Goal: Task Accomplishment & Management: Use online tool/utility

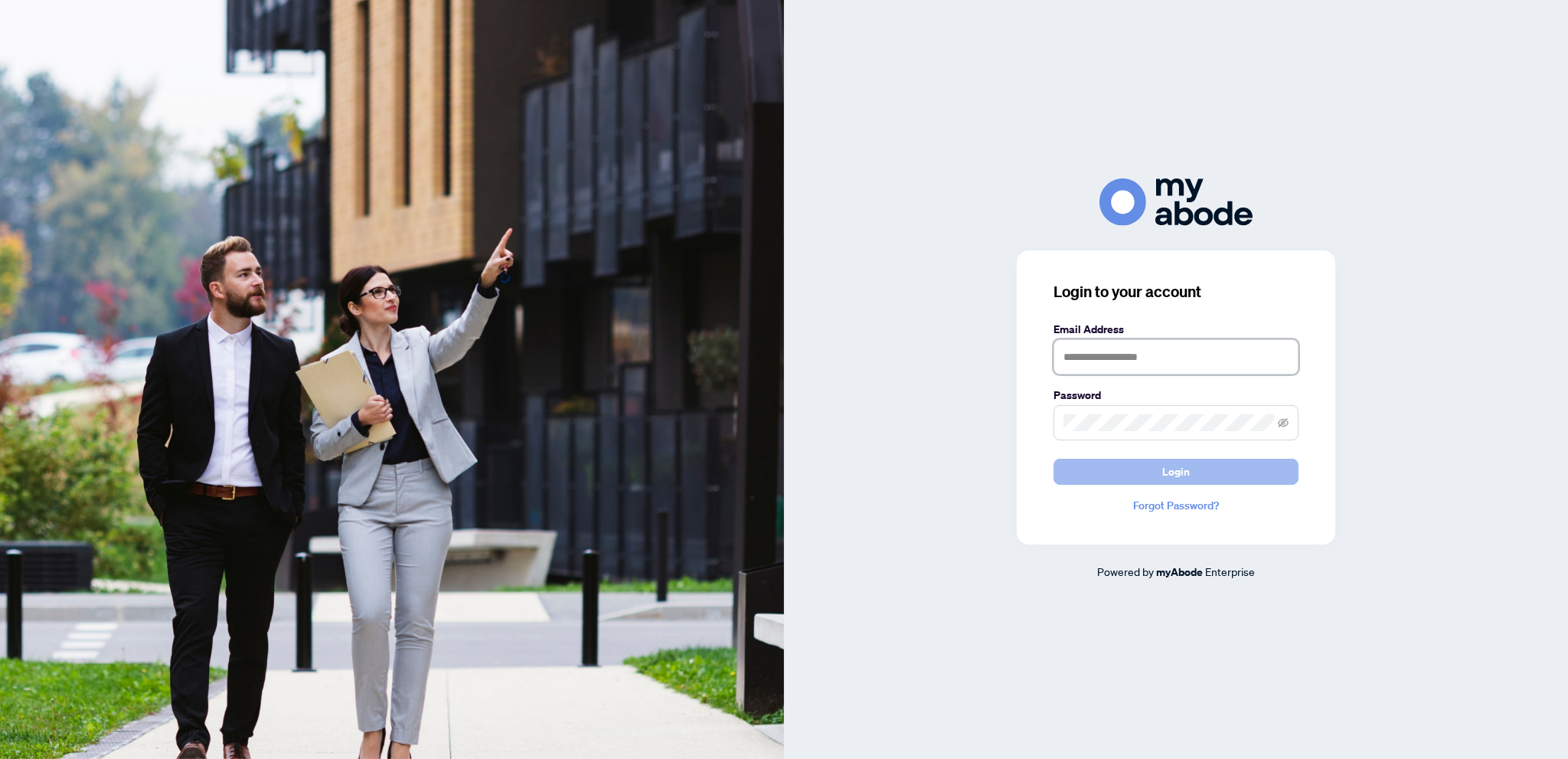
type input "**********"
click at [1145, 473] on button "Login" at bounding box center [1176, 472] width 245 height 26
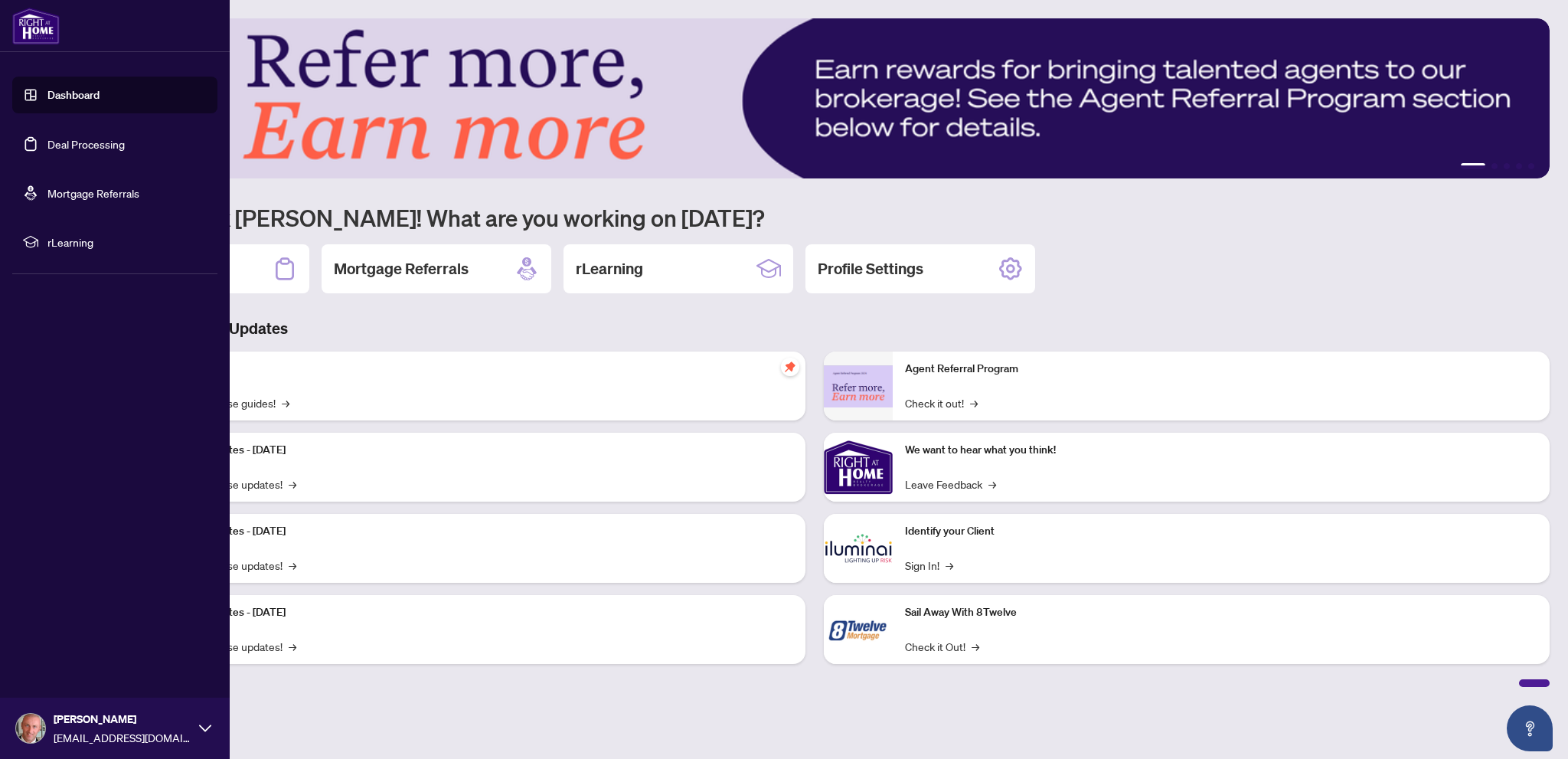
click at [60, 141] on link "Deal Processing" at bounding box center [86, 144] width 77 height 14
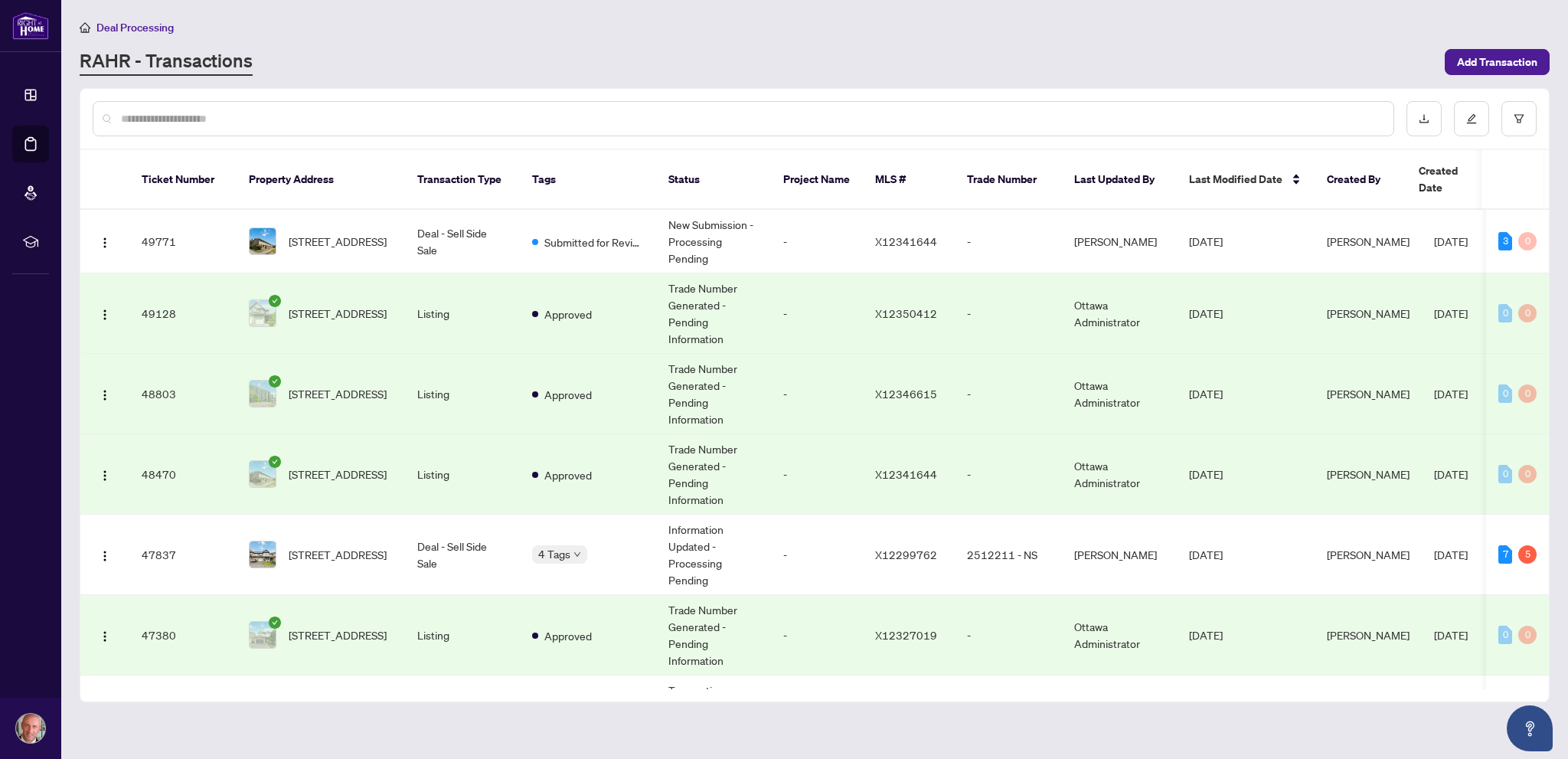
click at [703, 119] on input "text" at bounding box center [751, 118] width 1261 height 17
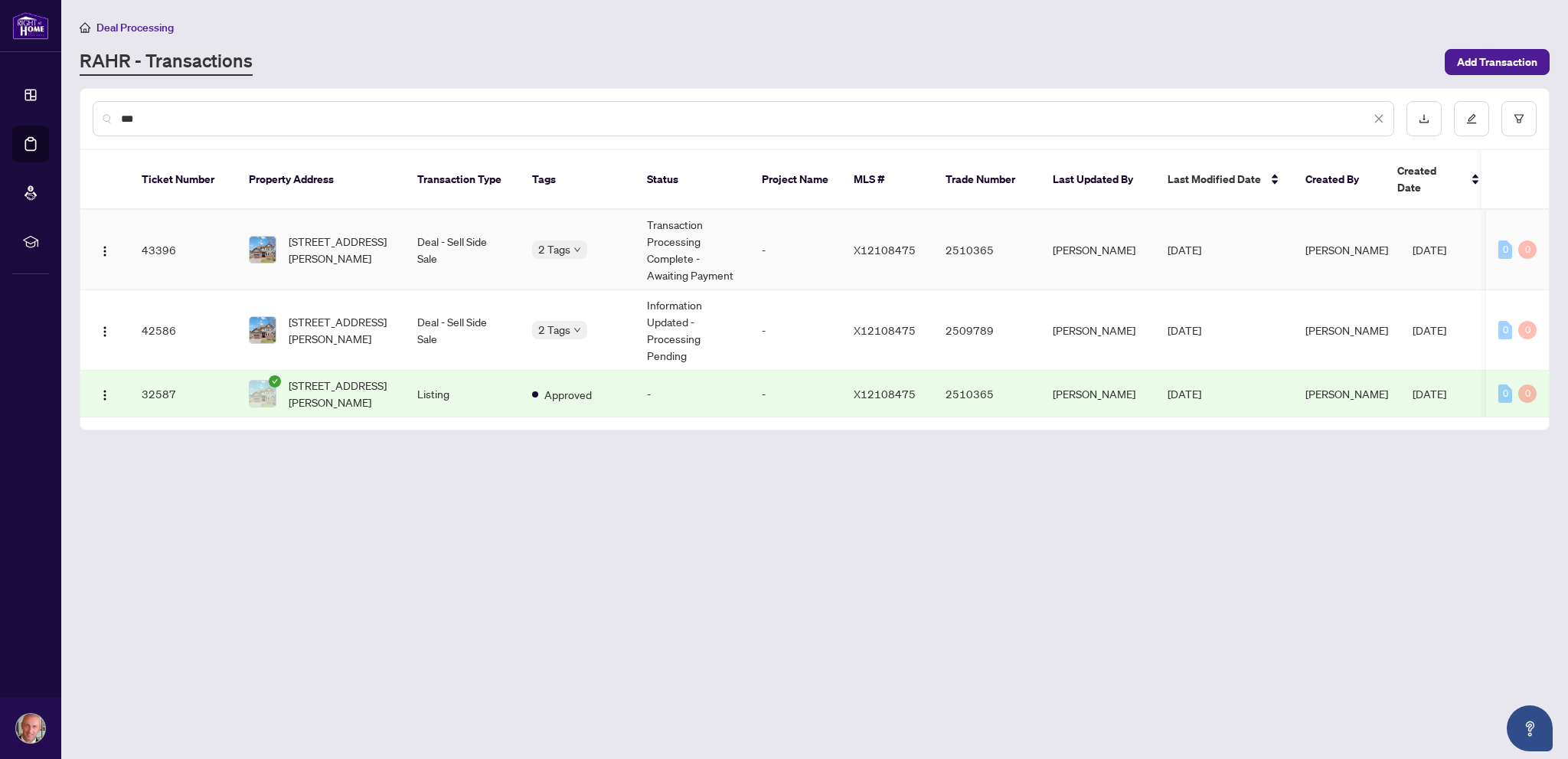
type input "***"
click at [454, 230] on td "Deal - Sell Side Sale" at bounding box center [462, 250] width 115 height 81
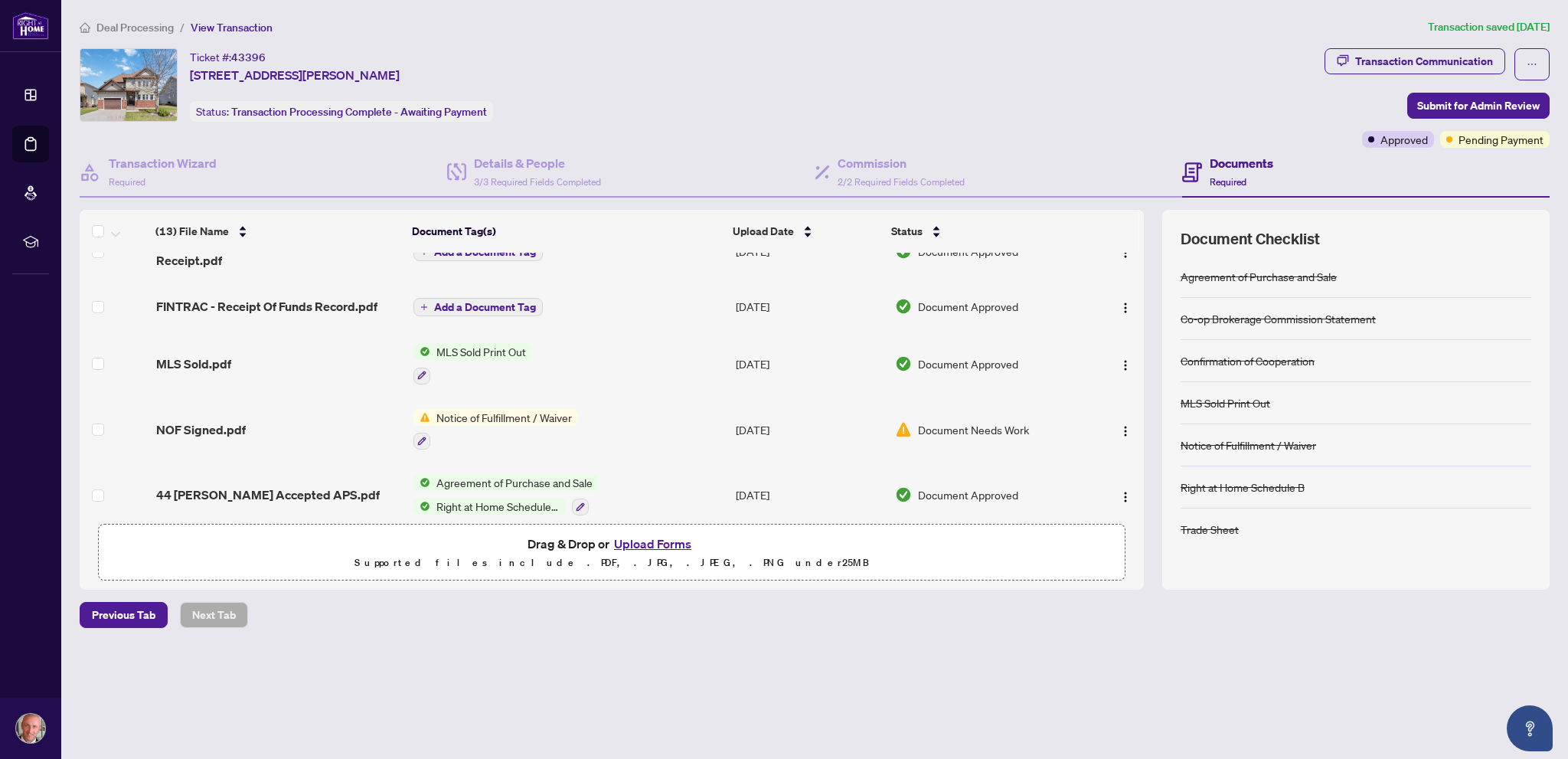
scroll to position [542, 0]
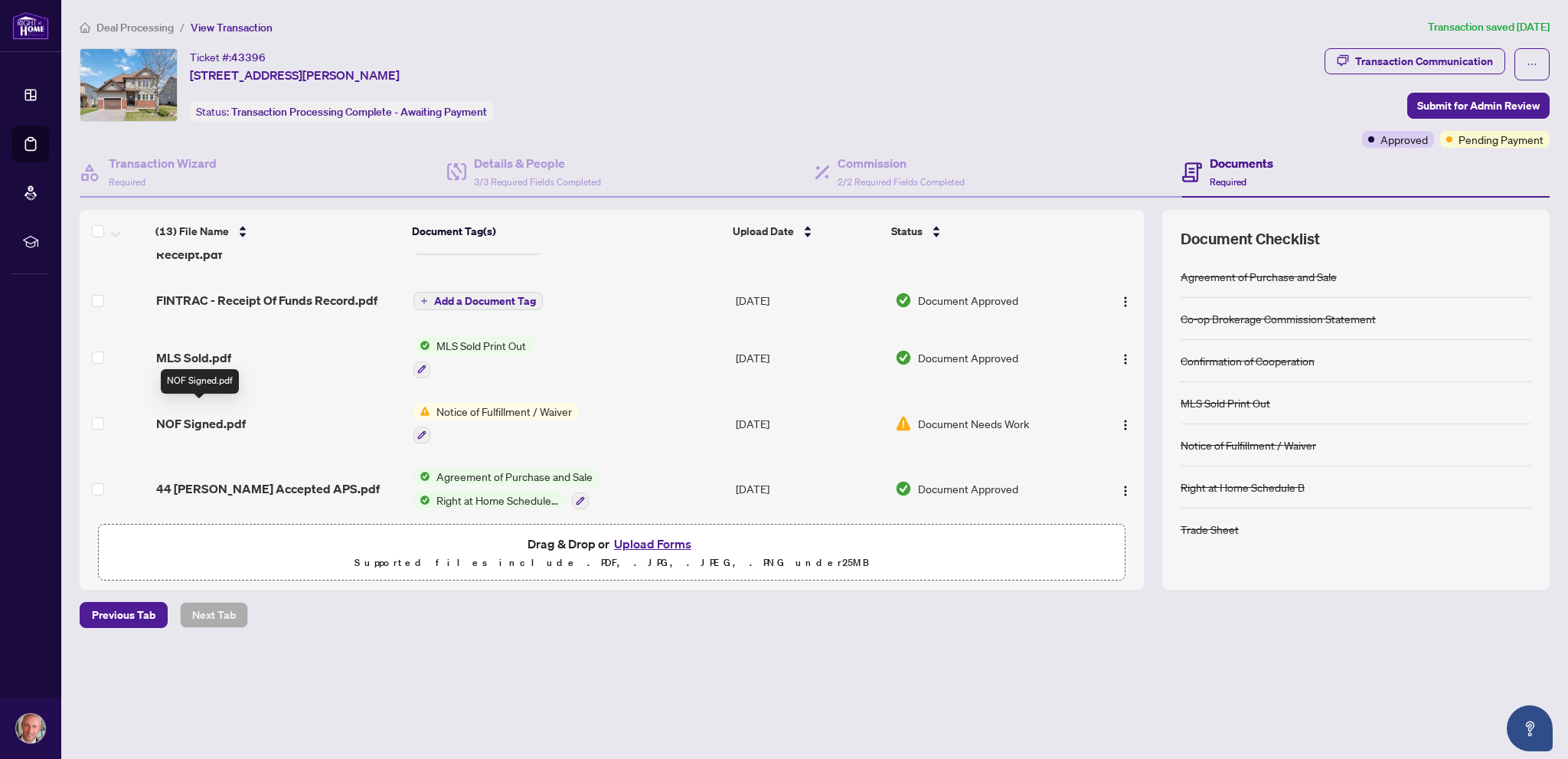
click at [208, 414] on span "NOF Signed.pdf" at bounding box center [201, 424] width 90 height 19
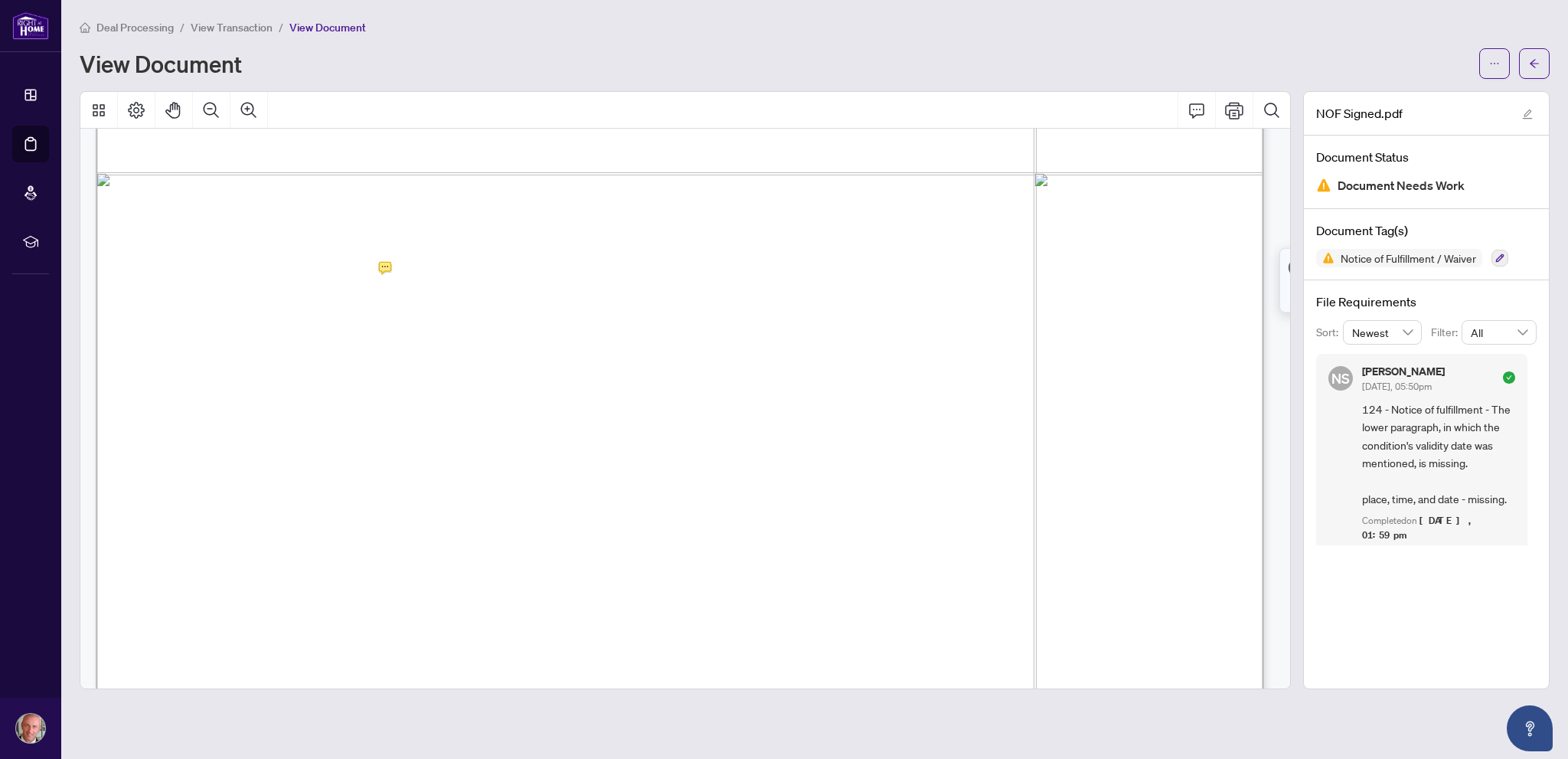
scroll to position [919, 0]
click at [1525, 54] on button "button" at bounding box center [1535, 64] width 31 height 31
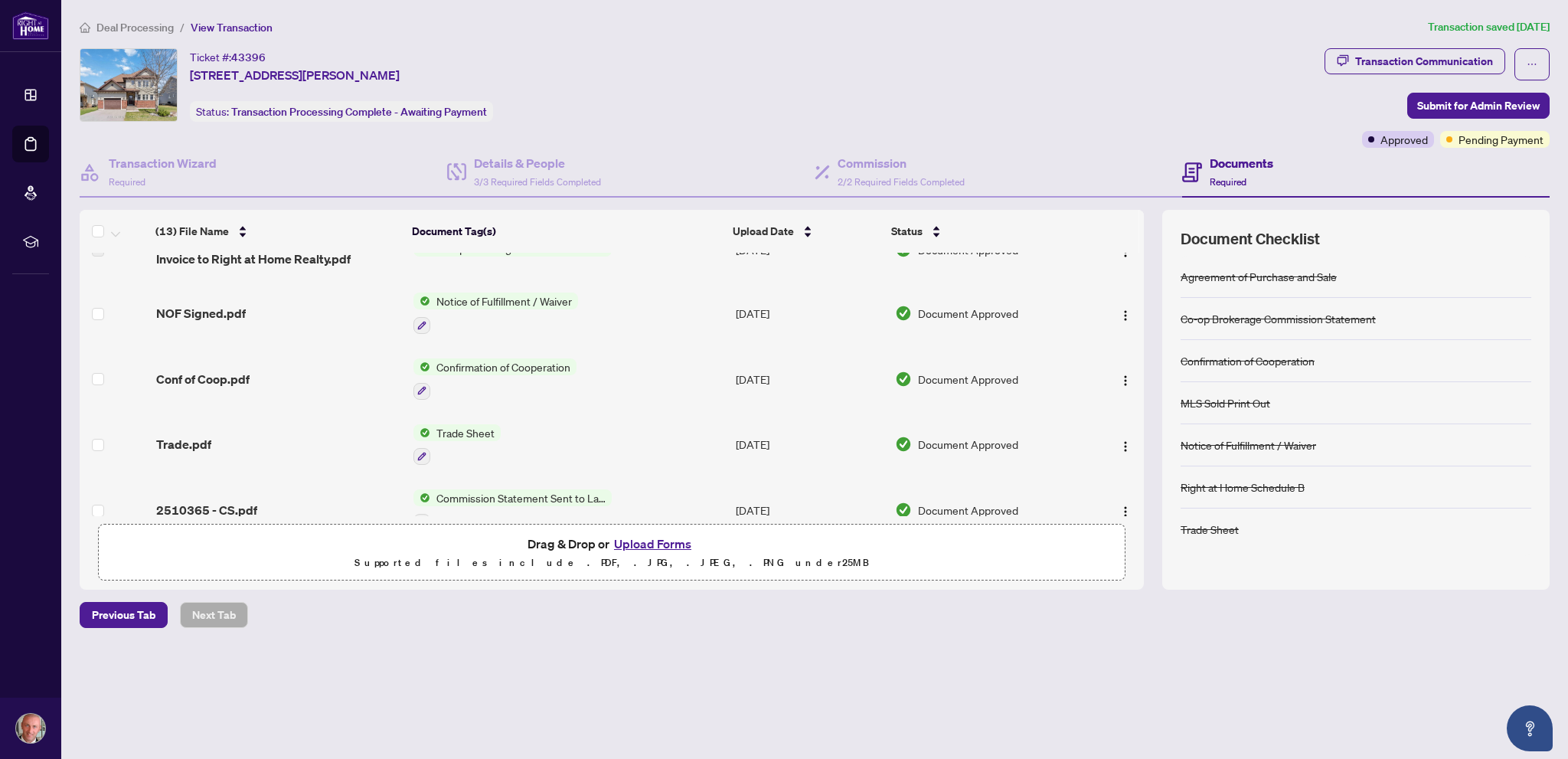
scroll to position [6, 0]
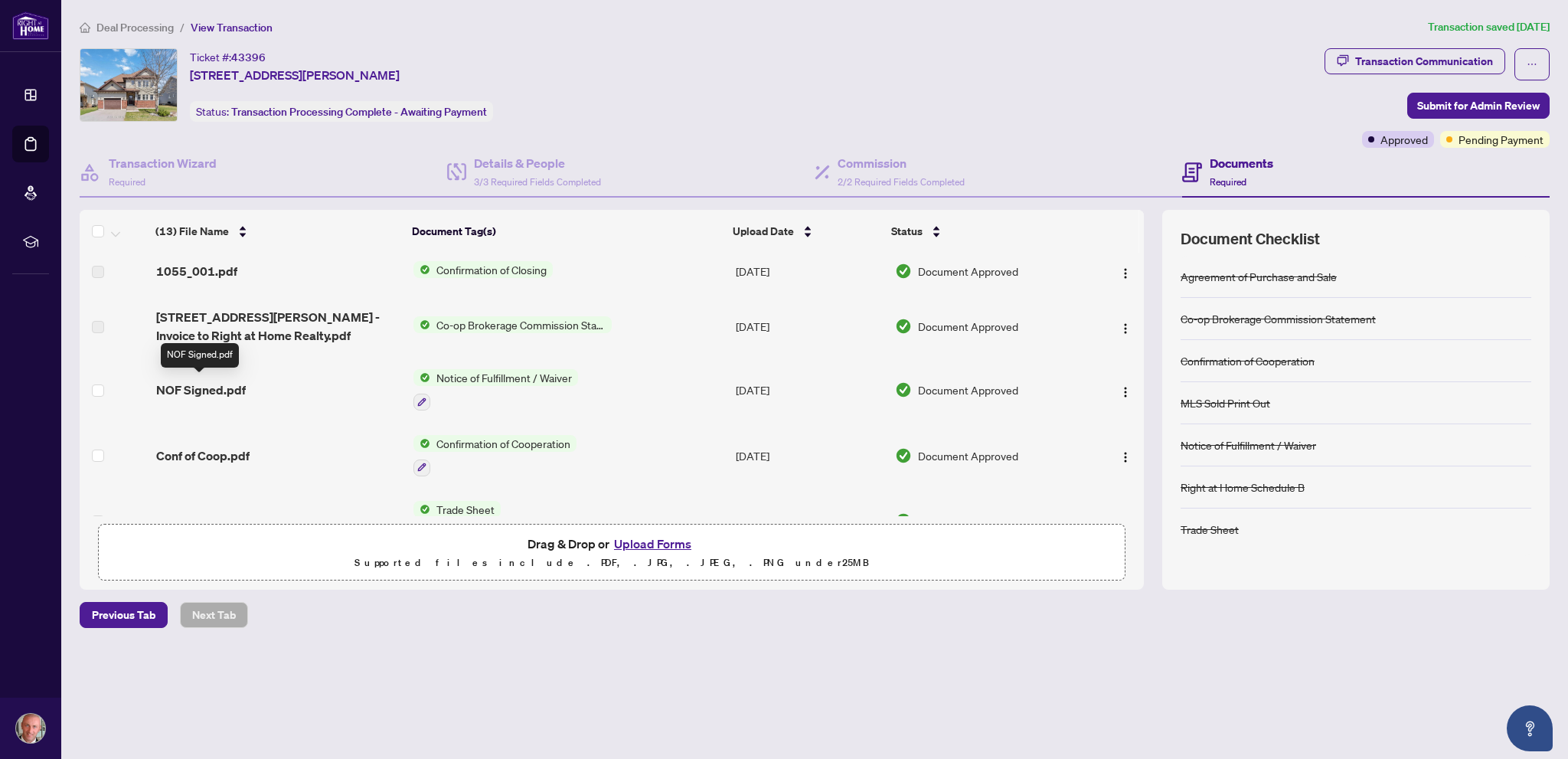
click at [218, 382] on span "NOF Signed.pdf" at bounding box center [201, 390] width 90 height 19
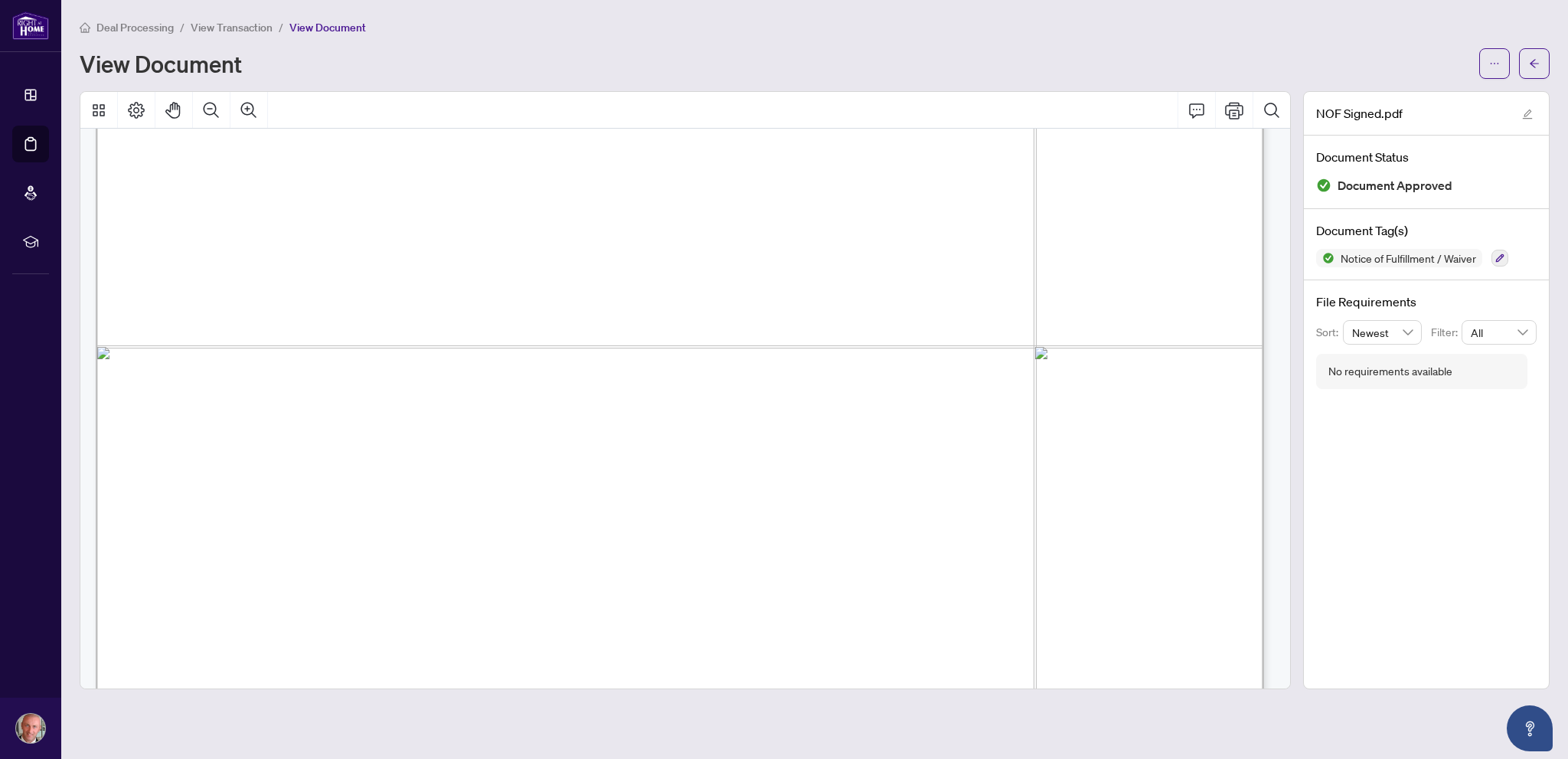
scroll to position [676, 0]
click at [1542, 60] on button "button" at bounding box center [1535, 64] width 31 height 31
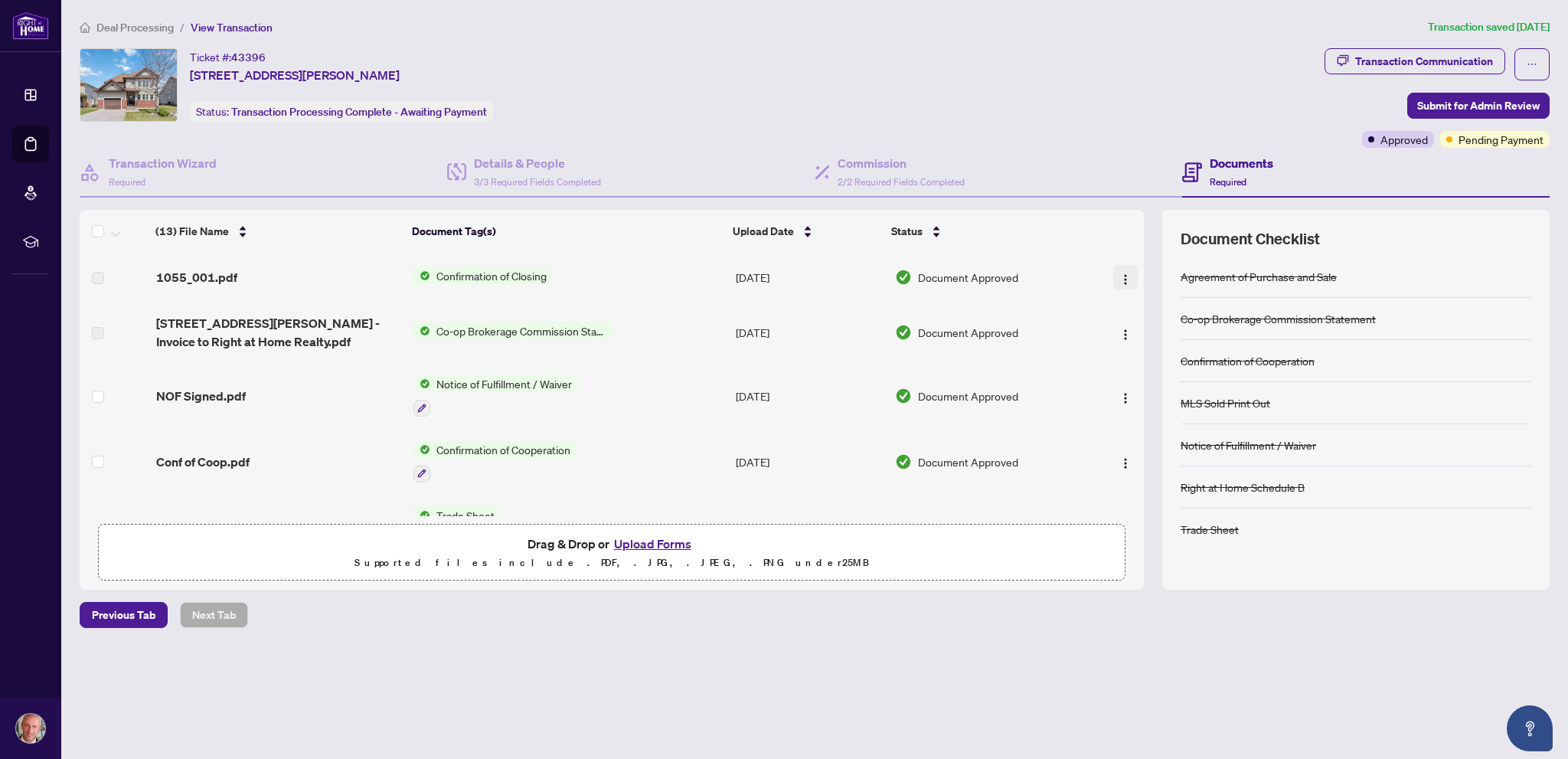
click at [1124, 276] on img "button" at bounding box center [1126, 280] width 12 height 12
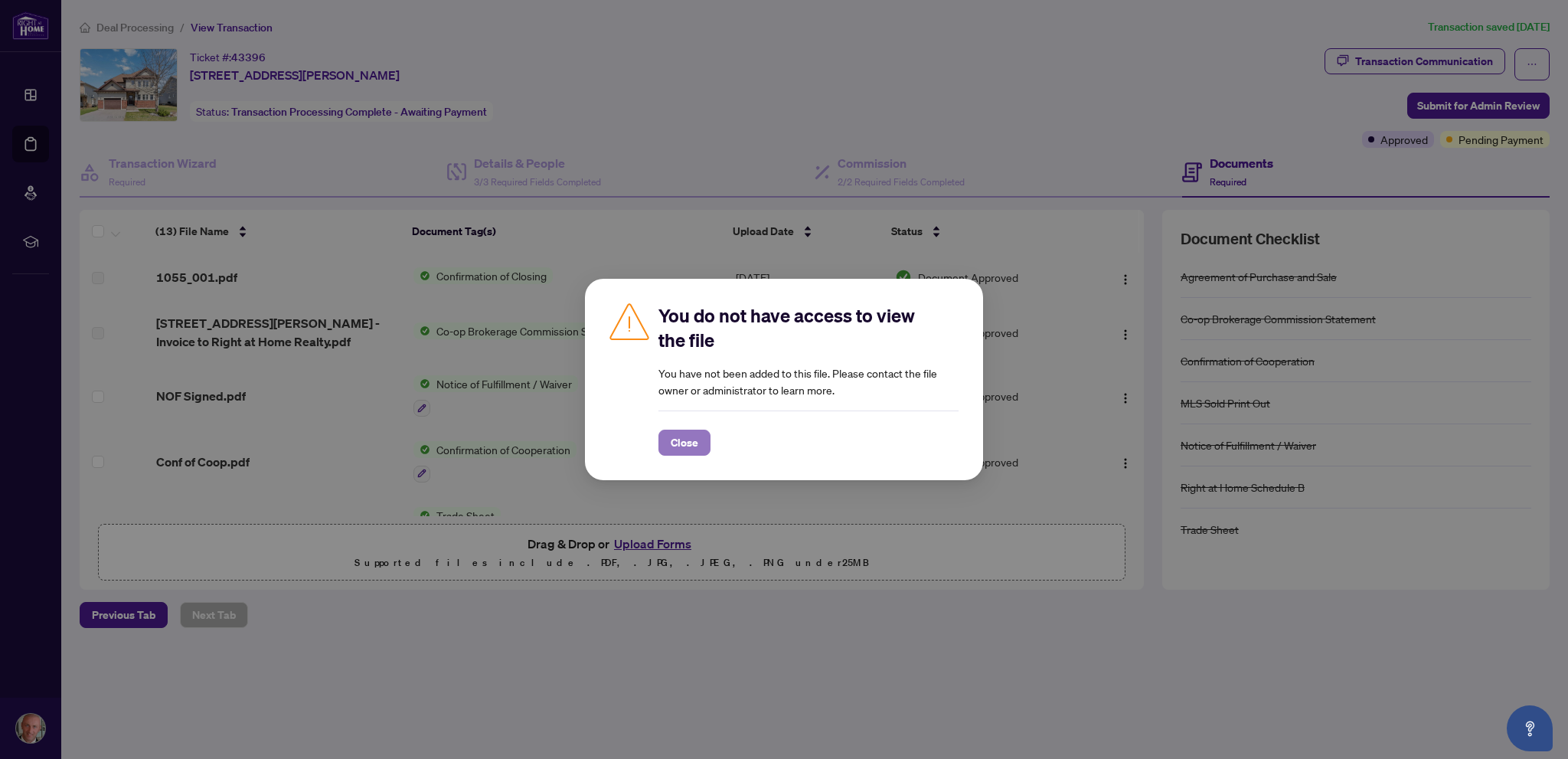
click at [681, 443] on span "Close" at bounding box center [684, 443] width 28 height 25
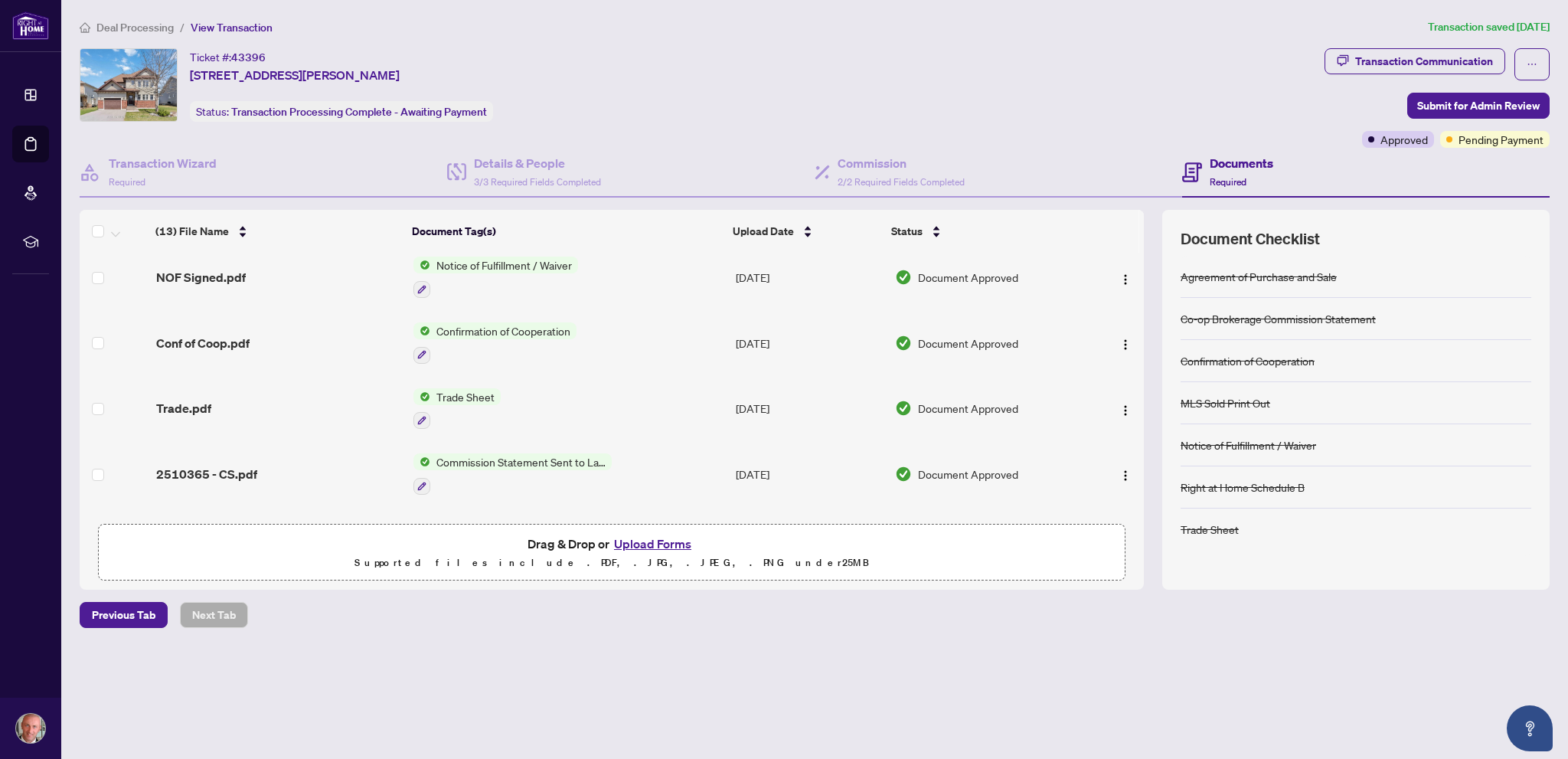
scroll to position [153, 0]
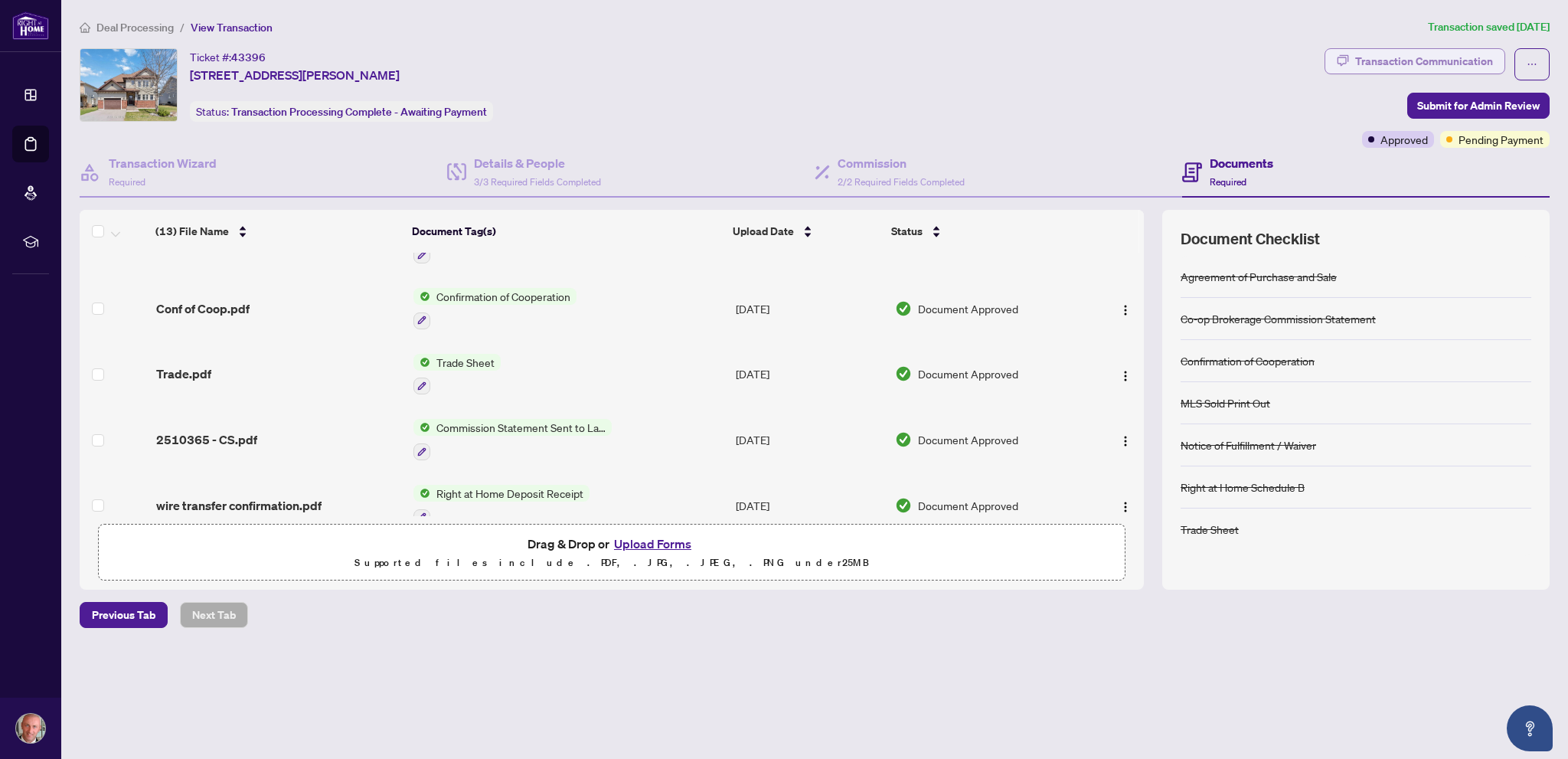
click at [1439, 67] on div "Transaction Communication" at bounding box center [1424, 61] width 138 height 25
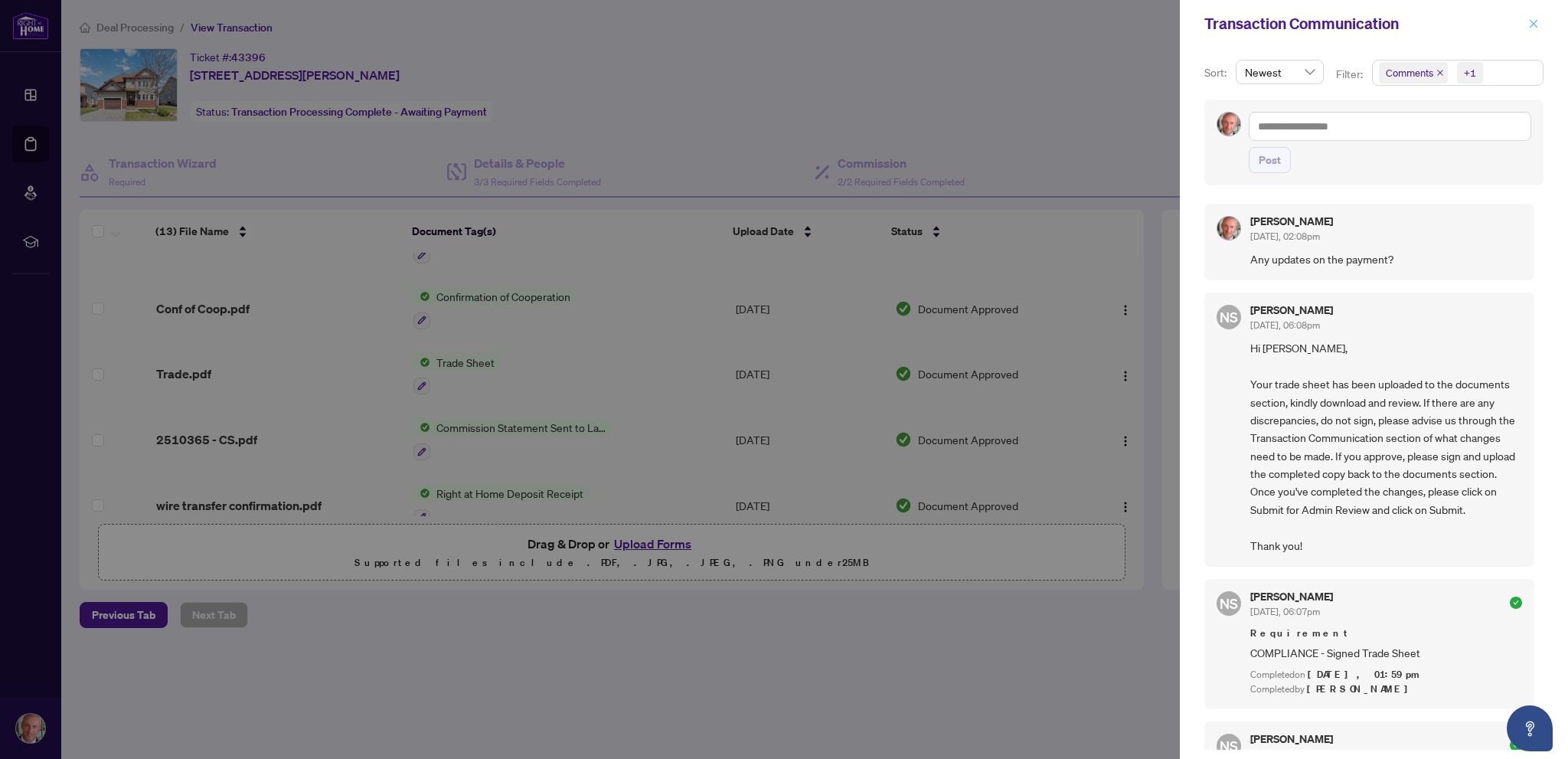
click at [1540, 23] on button "button" at bounding box center [1534, 24] width 20 height 19
